Goal: Task Accomplishment & Management: Use online tool/utility

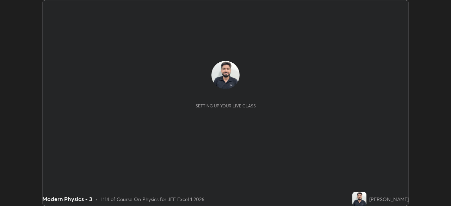
scroll to position [206, 450]
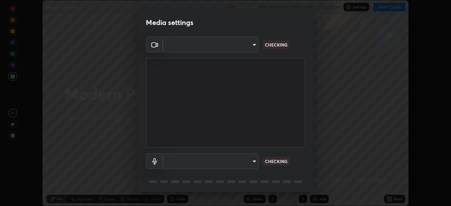
type input "5b0ce39d11be3a435715daab6ad7fa25508616855f5d18a60cdf0faa8df0ce2b"
click at [254, 161] on body "Erase all Modern Physics - 3 Recording WAS SCHEDULED TO START AT 4:00 PM Settin…" at bounding box center [225, 103] width 451 height 206
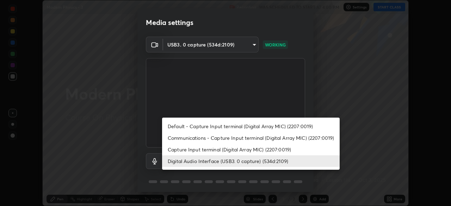
click at [241, 152] on li "Capture Input terminal (Digital Array MIC) (2207:0019)" at bounding box center [251, 150] width 178 height 12
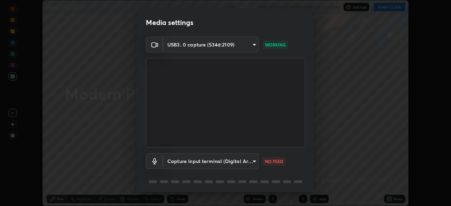
click at [237, 162] on body "Erase all Modern Physics - 3 Recording WAS SCHEDULED TO START AT 4:00 PM Settin…" at bounding box center [225, 103] width 451 height 206
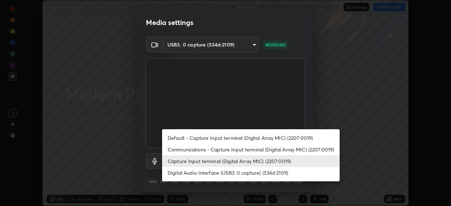
click at [239, 172] on li "Digital Audio Interface (USB3. 0 capture) (534d:2109)" at bounding box center [251, 173] width 178 height 12
type input "a79e2c37a3e820974fa073ddb46aa6e630d5ecfd19982edee8f34e1274aecea6"
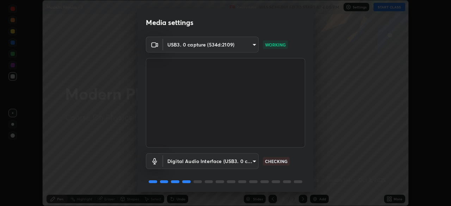
scroll to position [25, 0]
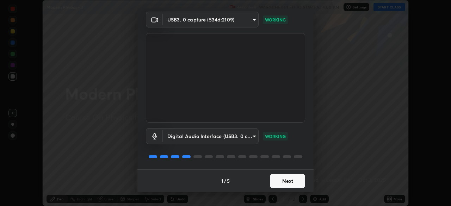
click at [287, 180] on button "Next" at bounding box center [287, 181] width 35 height 14
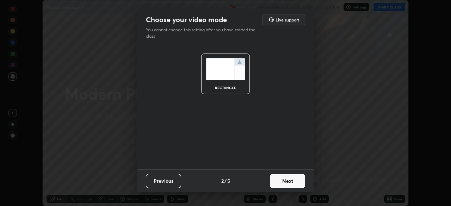
scroll to position [0, 0]
click at [292, 180] on button "Next" at bounding box center [287, 181] width 35 height 14
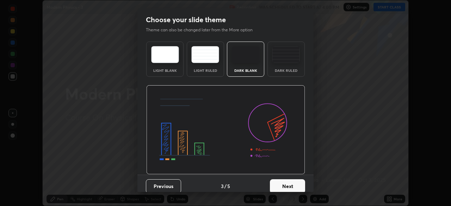
click at [290, 186] on button "Next" at bounding box center [287, 186] width 35 height 14
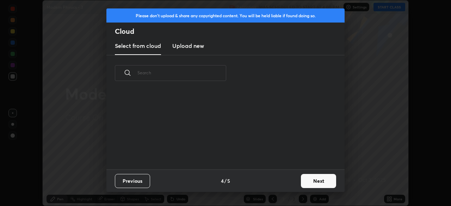
click at [309, 181] on button "Next" at bounding box center [318, 181] width 35 height 14
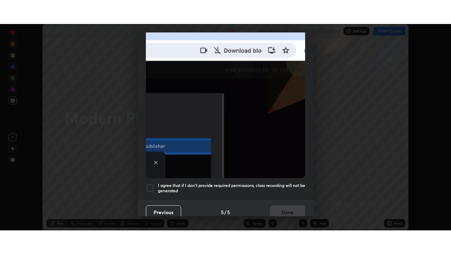
scroll to position [169, 0]
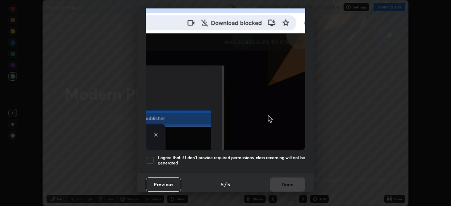
click at [246, 155] on h5 "I agree that if I don't provide required permissions, class recording will not …" at bounding box center [231, 160] width 147 height 11
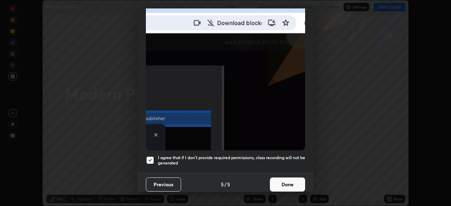
click at [289, 179] on button "Done" at bounding box center [287, 185] width 35 height 14
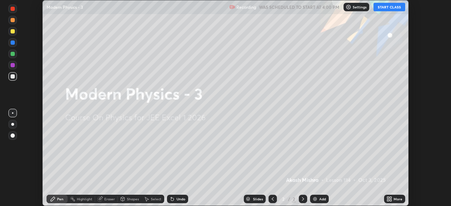
click at [385, 10] on button "START CLASS" at bounding box center [389, 7] width 32 height 8
click at [388, 200] on icon at bounding box center [388, 200] width 2 height 2
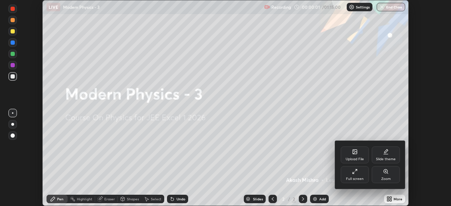
click at [349, 171] on div "Full screen" at bounding box center [355, 174] width 28 height 17
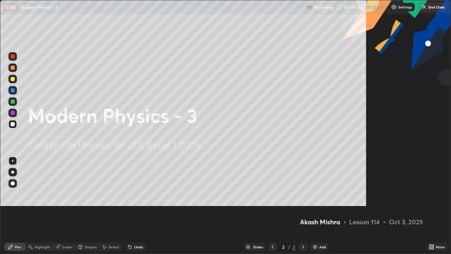
scroll to position [254, 451]
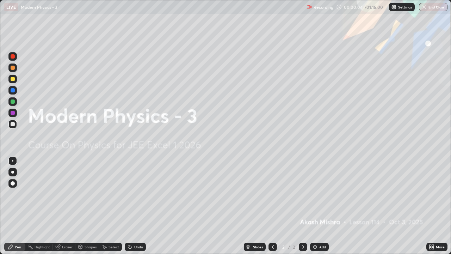
click at [67, 206] on div "Eraser" at bounding box center [67, 247] width 11 height 4
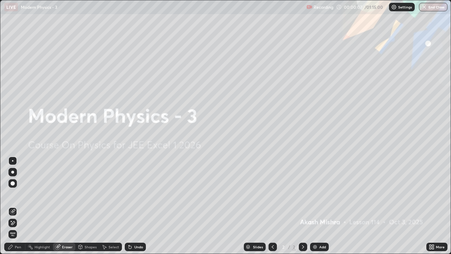
click at [14, 206] on div "Pen" at bounding box center [14, 246] width 21 height 8
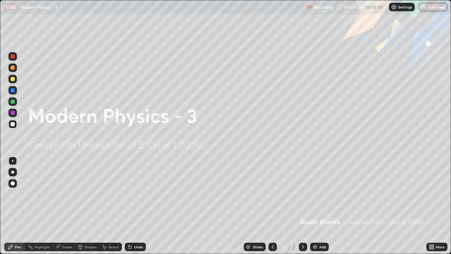
click at [316, 206] on img at bounding box center [315, 247] width 6 height 6
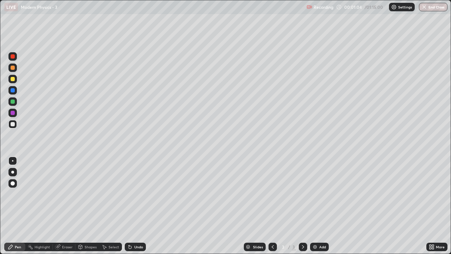
click at [13, 123] on div at bounding box center [13, 124] width 4 height 4
click at [131, 206] on icon at bounding box center [130, 247] width 6 height 6
click at [133, 206] on div "Undo" at bounding box center [135, 246] width 21 height 8
click at [134, 206] on div "Undo" at bounding box center [138, 247] width 9 height 4
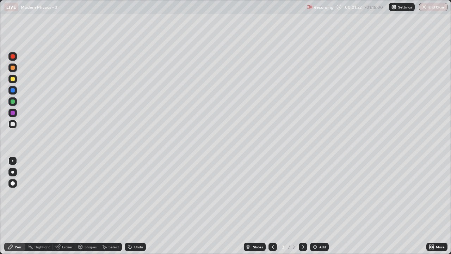
click at [136, 206] on div "Undo" at bounding box center [138, 247] width 9 height 4
click at [16, 80] on div at bounding box center [12, 79] width 8 height 8
click at [134, 206] on div "Undo" at bounding box center [138, 247] width 9 height 4
click at [137, 206] on div "Undo" at bounding box center [138, 247] width 9 height 4
click at [13, 122] on div at bounding box center [12, 124] width 8 height 8
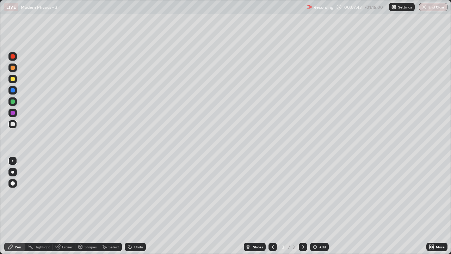
click at [13, 102] on div at bounding box center [13, 101] width 4 height 4
click at [14, 80] on div at bounding box center [13, 79] width 4 height 4
click at [14, 113] on div at bounding box center [13, 113] width 4 height 4
click at [131, 206] on icon at bounding box center [130, 247] width 6 height 6
click at [132, 206] on div "Undo" at bounding box center [135, 246] width 21 height 8
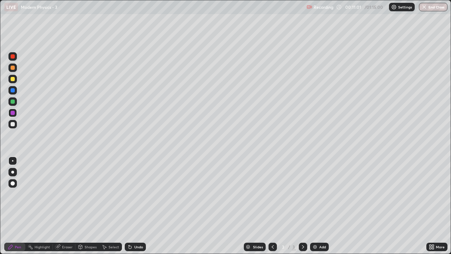
click at [13, 79] on div at bounding box center [13, 79] width 4 height 4
click at [13, 113] on div at bounding box center [13, 113] width 4 height 4
click at [16, 81] on div at bounding box center [12, 79] width 8 height 8
click at [15, 70] on div at bounding box center [12, 67] width 8 height 8
click at [136, 206] on div "Undo" at bounding box center [138, 247] width 9 height 4
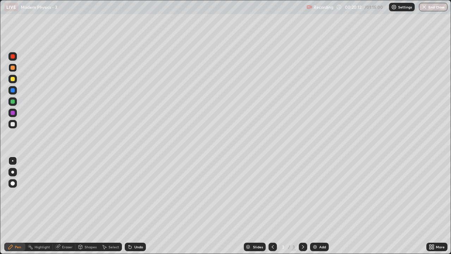
click at [318, 206] on div "Add" at bounding box center [319, 246] width 19 height 8
click at [13, 124] on div at bounding box center [13, 124] width 4 height 4
click at [136, 206] on div "Undo" at bounding box center [135, 246] width 21 height 8
click at [138, 206] on div "Undo" at bounding box center [138, 247] width 9 height 4
click at [134, 206] on div "Undo" at bounding box center [138, 247] width 9 height 4
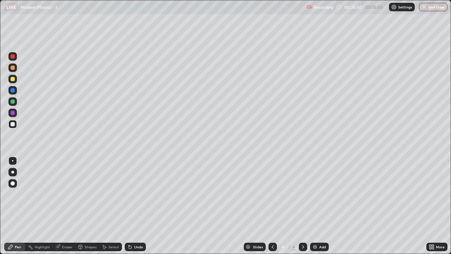
click at [137, 206] on div "Undo" at bounding box center [138, 247] width 9 height 4
click at [134, 206] on div "Undo" at bounding box center [135, 246] width 21 height 8
click at [133, 206] on div "Undo" at bounding box center [135, 246] width 21 height 8
click at [12, 102] on div at bounding box center [13, 101] width 4 height 4
click at [14, 124] on div at bounding box center [13, 124] width 4 height 4
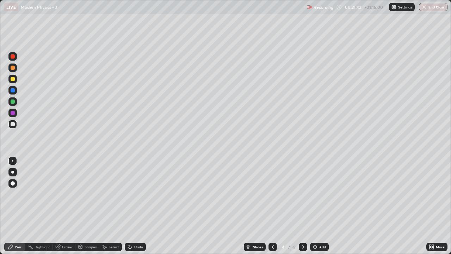
click at [13, 79] on div at bounding box center [13, 79] width 4 height 4
click at [13, 113] on div at bounding box center [13, 113] width 4 height 4
click at [272, 206] on icon at bounding box center [273, 247] width 6 height 6
click at [301, 206] on icon at bounding box center [303, 247] width 6 height 6
click at [15, 72] on div at bounding box center [12, 67] width 8 height 11
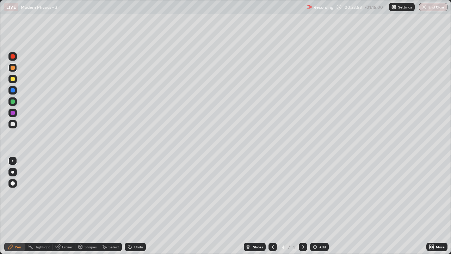
click at [13, 113] on div at bounding box center [13, 113] width 4 height 4
click at [14, 103] on div at bounding box center [13, 101] width 4 height 4
click at [14, 80] on div at bounding box center [13, 79] width 4 height 4
click at [137, 206] on div "Undo" at bounding box center [138, 247] width 9 height 4
click at [139, 206] on div "Undo" at bounding box center [138, 247] width 9 height 4
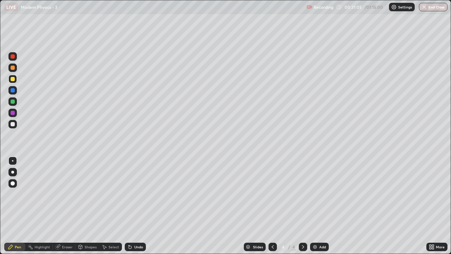
click at [135, 206] on div "Undo" at bounding box center [135, 246] width 21 height 8
click at [12, 126] on div at bounding box center [13, 124] width 4 height 4
click at [274, 206] on div at bounding box center [272, 247] width 8 height 14
click at [302, 206] on icon at bounding box center [303, 247] width 6 height 6
click at [135, 206] on div "Undo" at bounding box center [135, 246] width 21 height 8
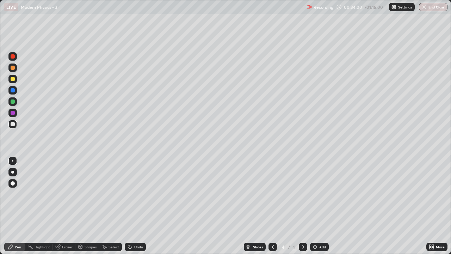
click at [135, 206] on div "Undo" at bounding box center [138, 247] width 9 height 4
click at [134, 206] on div "Undo" at bounding box center [138, 247] width 9 height 4
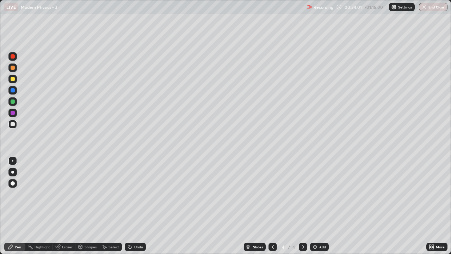
click at [134, 206] on div "Undo" at bounding box center [138, 247] width 9 height 4
click at [135, 206] on div "Undo" at bounding box center [138, 247] width 9 height 4
click at [136, 206] on div "Undo" at bounding box center [138, 247] width 9 height 4
click at [135, 206] on div "Undo" at bounding box center [138, 247] width 9 height 4
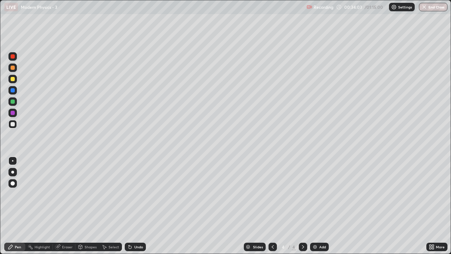
click at [136, 206] on div "Undo" at bounding box center [138, 247] width 9 height 4
click at [137, 206] on div "Undo" at bounding box center [138, 247] width 9 height 4
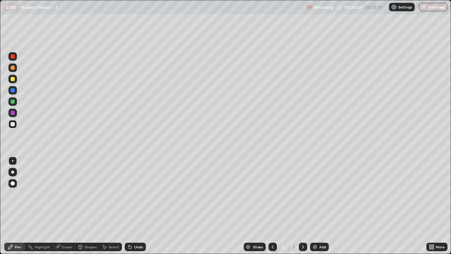
click at [137, 206] on div "Undo" at bounding box center [138, 247] width 9 height 4
click at [135, 206] on div "Undo" at bounding box center [135, 246] width 21 height 8
click at [14, 80] on div at bounding box center [13, 79] width 4 height 4
click at [129, 206] on div "Undo" at bounding box center [135, 246] width 21 height 8
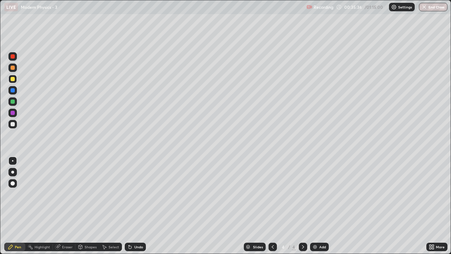
click at [129, 206] on icon at bounding box center [129, 245] width 1 height 1
click at [66, 206] on div "Eraser" at bounding box center [67, 247] width 11 height 4
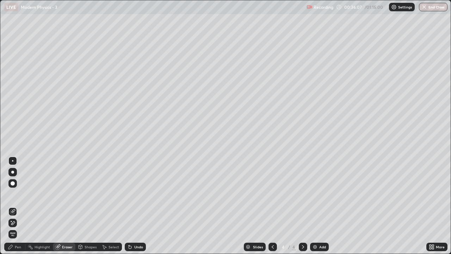
click at [19, 206] on div "Pen" at bounding box center [18, 247] width 6 height 4
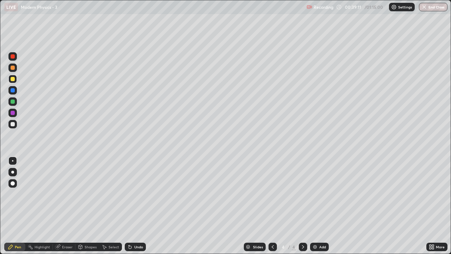
click at [138, 206] on div "Undo" at bounding box center [138, 247] width 9 height 4
click at [141, 206] on div "Undo" at bounding box center [138, 247] width 9 height 4
click at [317, 206] on img at bounding box center [315, 247] width 6 height 6
click at [132, 206] on div "Undo" at bounding box center [135, 246] width 21 height 8
click at [129, 206] on icon at bounding box center [130, 247] width 3 height 3
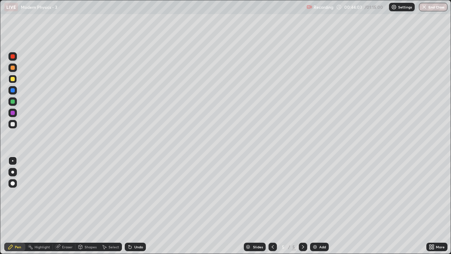
click at [131, 206] on div "Undo" at bounding box center [135, 246] width 21 height 8
click at [133, 206] on div "Undo" at bounding box center [135, 246] width 21 height 8
click at [132, 206] on div "Undo" at bounding box center [135, 246] width 21 height 8
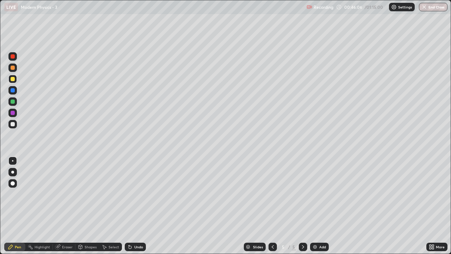
click at [133, 206] on div "Undo" at bounding box center [135, 246] width 21 height 8
click at [135, 206] on div "Undo" at bounding box center [138, 247] width 9 height 4
click at [136, 206] on div "Undo" at bounding box center [138, 247] width 9 height 4
click at [137, 206] on div "Undo" at bounding box center [135, 246] width 21 height 8
click at [138, 206] on div "Undo" at bounding box center [135, 246] width 21 height 8
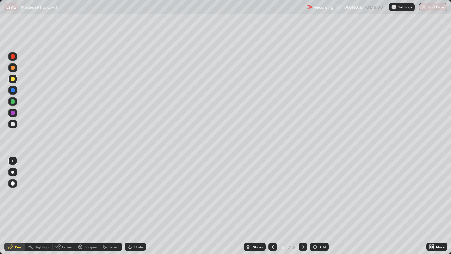
click at [138, 206] on div "Undo" at bounding box center [138, 247] width 9 height 4
click at [136, 206] on div "Undo" at bounding box center [138, 247] width 9 height 4
click at [134, 206] on div "Undo" at bounding box center [138, 247] width 9 height 4
click at [133, 206] on div "Undo" at bounding box center [135, 246] width 21 height 8
click at [134, 206] on div "Undo" at bounding box center [138, 247] width 9 height 4
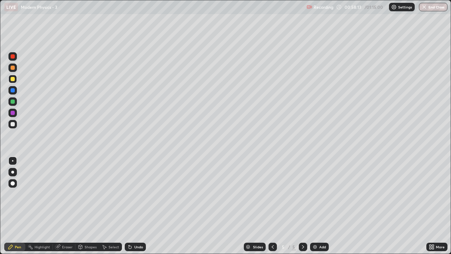
click at [321, 206] on div "Add" at bounding box center [319, 246] width 19 height 8
click at [13, 124] on div at bounding box center [13, 124] width 4 height 4
click at [133, 206] on div "Undo" at bounding box center [135, 246] width 21 height 8
click at [16, 80] on div at bounding box center [12, 79] width 8 height 8
click at [139, 206] on div "Undo" at bounding box center [135, 246] width 21 height 8
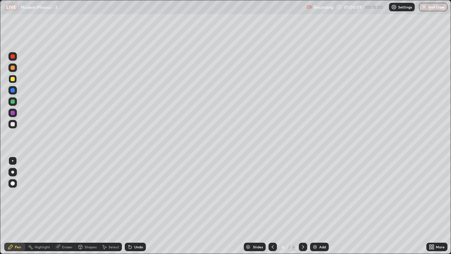
click at [14, 101] on div at bounding box center [13, 101] width 4 height 4
click at [16, 125] on div at bounding box center [12, 124] width 8 height 8
click at [13, 79] on div at bounding box center [13, 79] width 4 height 4
click at [9, 102] on div at bounding box center [12, 101] width 8 height 8
click at [13, 79] on div at bounding box center [13, 79] width 4 height 4
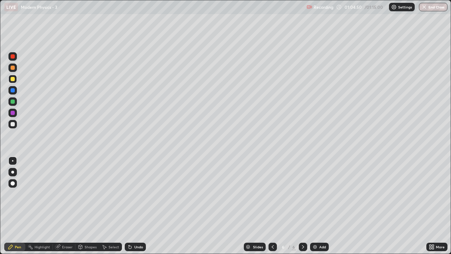
click at [14, 126] on div at bounding box center [13, 124] width 4 height 4
click at [138, 206] on div "Undo" at bounding box center [135, 246] width 21 height 8
click at [133, 206] on div "Undo" at bounding box center [135, 246] width 21 height 8
click at [270, 206] on icon at bounding box center [273, 247] width 6 height 6
click at [269, 206] on div at bounding box center [272, 246] width 8 height 8
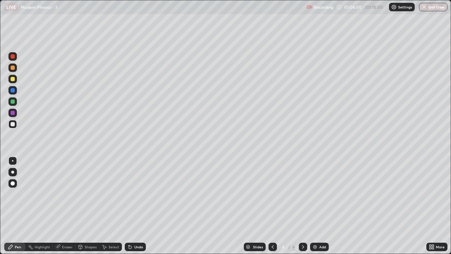
click at [302, 206] on icon at bounding box center [303, 247] width 6 height 6
click at [64, 206] on div "Eraser" at bounding box center [67, 247] width 11 height 4
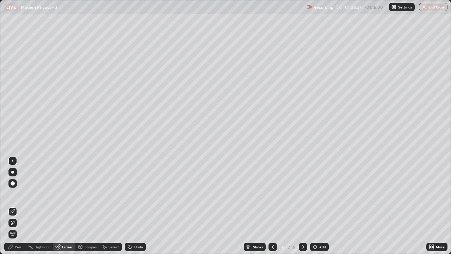
click at [19, 206] on div "Pen" at bounding box center [18, 247] width 6 height 4
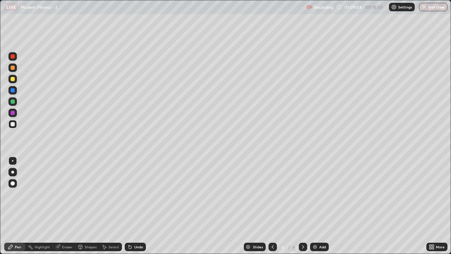
click at [429, 9] on button "End Class" at bounding box center [433, 7] width 29 height 8
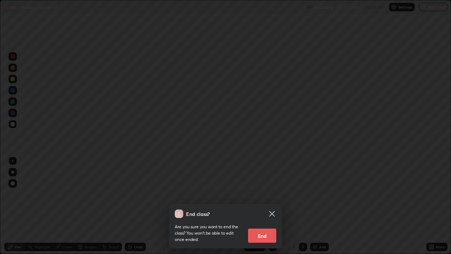
click at [268, 206] on button "End" at bounding box center [262, 235] width 28 height 14
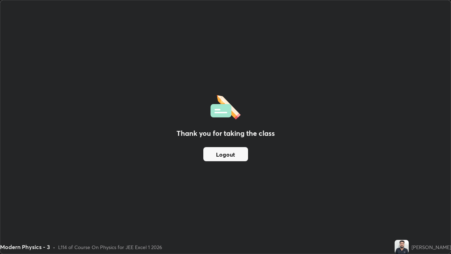
click at [223, 153] on button "Logout" at bounding box center [225, 154] width 45 height 14
